Goal: Task Accomplishment & Management: Use online tool/utility

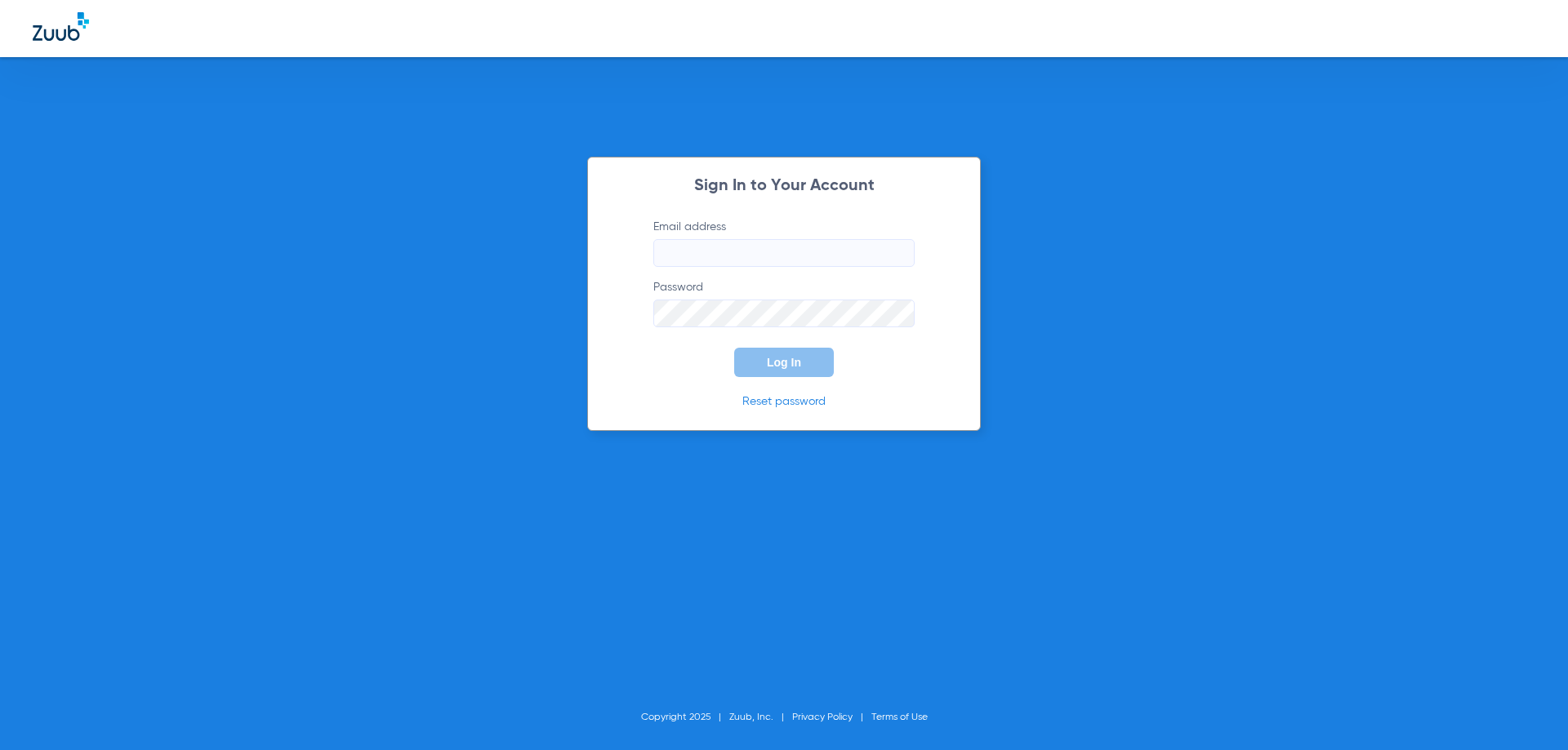
type input "[PERSON_NAME][EMAIL_ADDRESS][PERSON_NAME][DOMAIN_NAME]"
click at [801, 362] on button "Log In" at bounding box center [784, 362] width 99 height 29
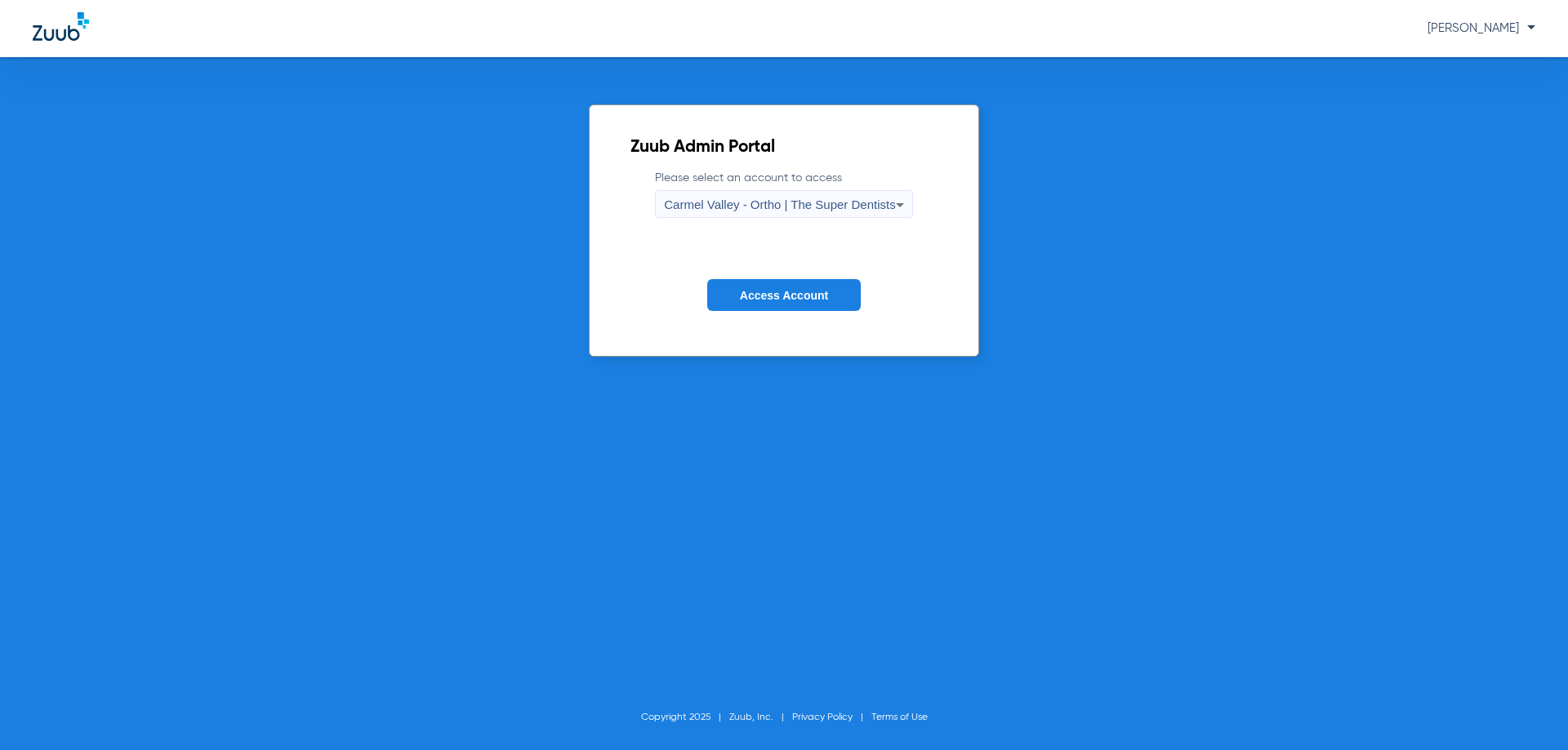
click at [901, 212] on icon at bounding box center [901, 205] width 20 height 20
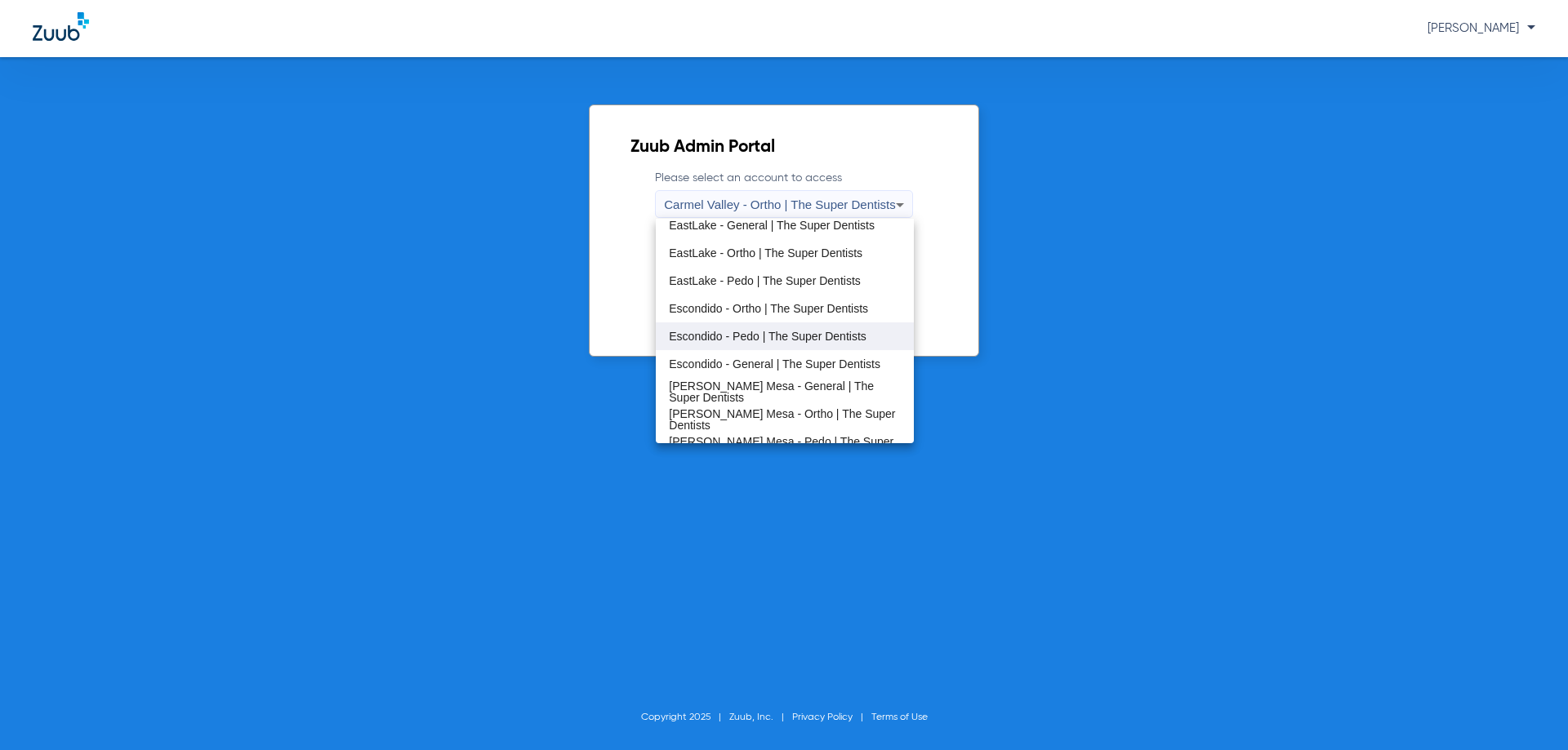
scroll to position [163, 0]
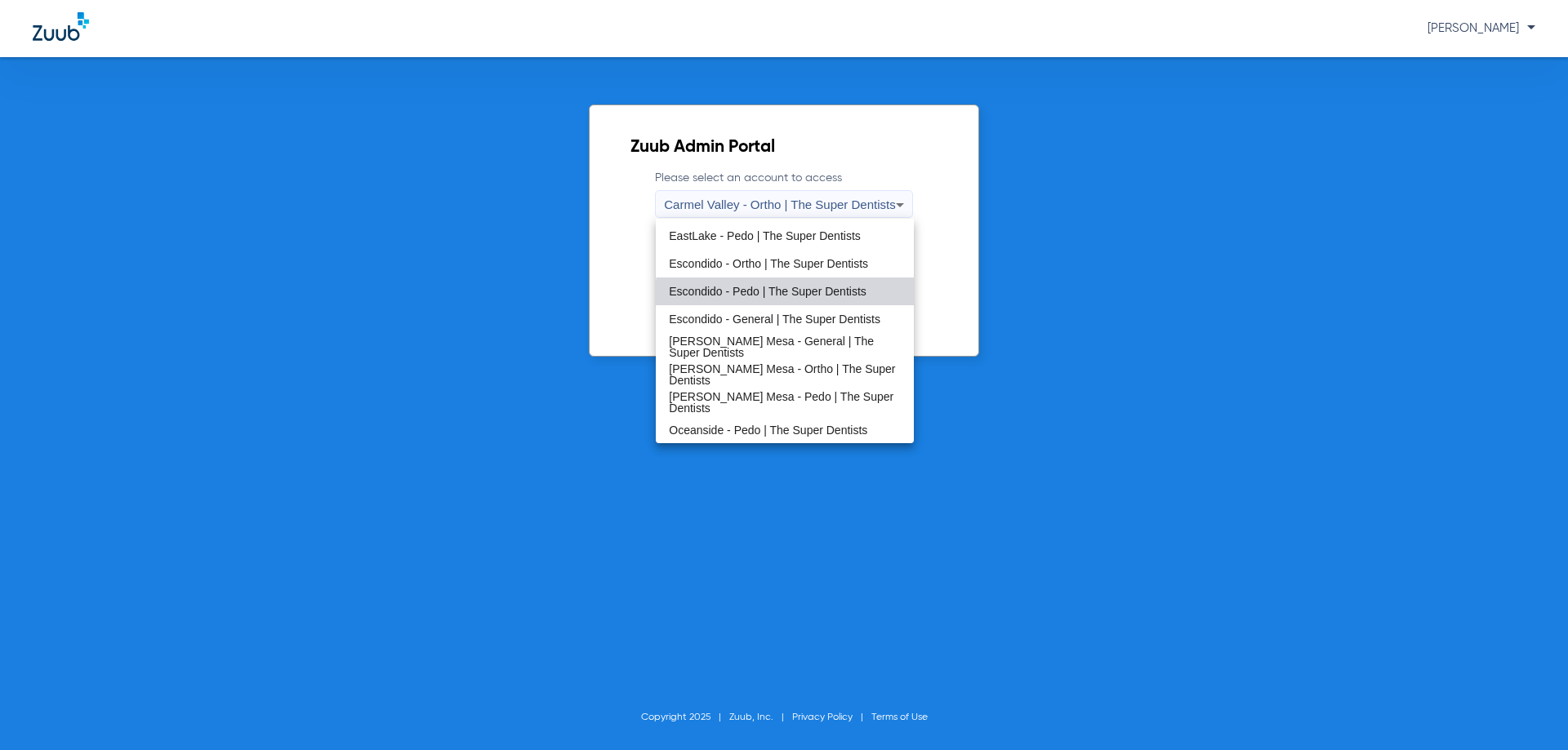
click at [845, 299] on mat-option "Escondido - Pedo | The Super Dentists" at bounding box center [784, 291] width 258 height 28
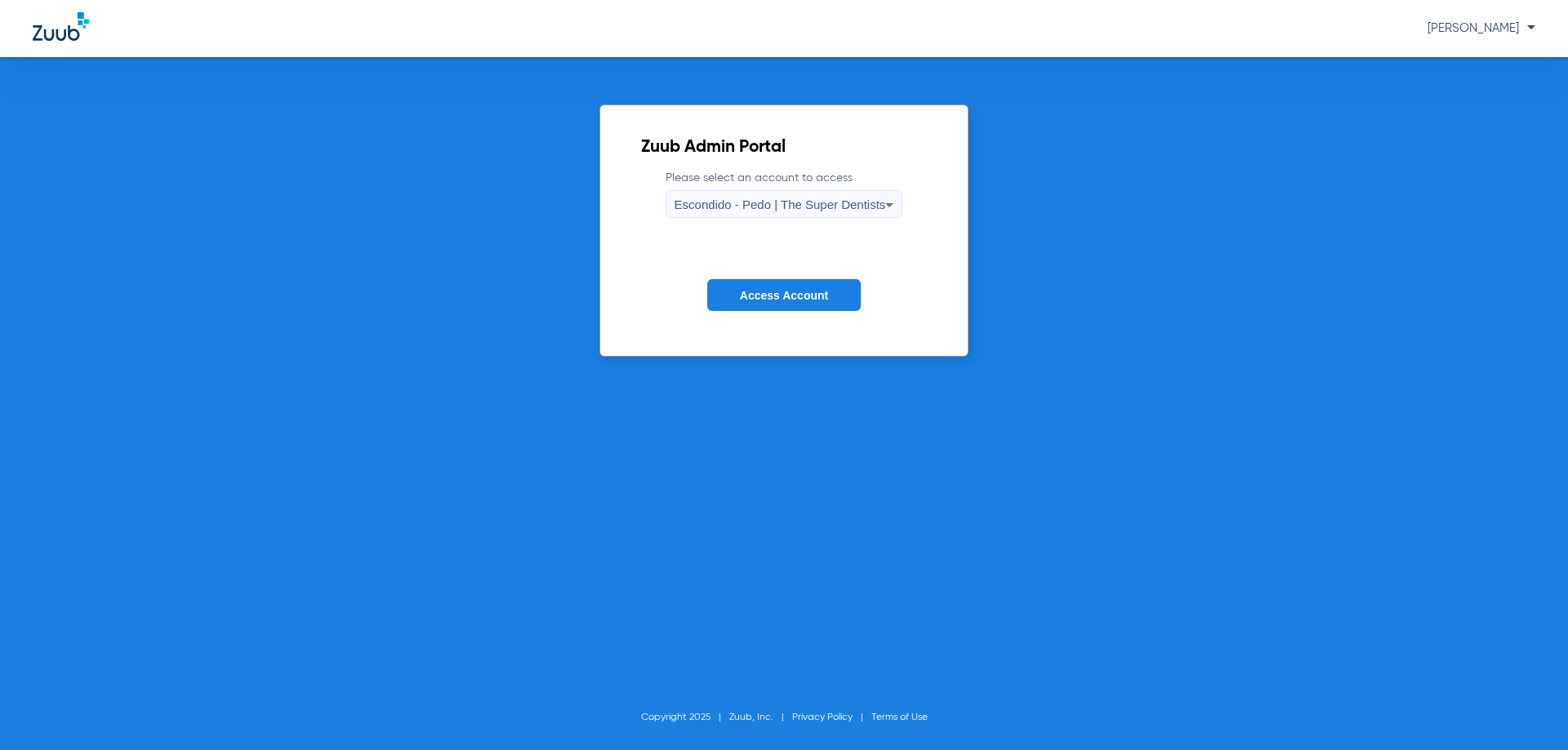
click at [792, 304] on button "Access Account" at bounding box center [784, 295] width 154 height 32
